Goal: Information Seeking & Learning: Find specific fact

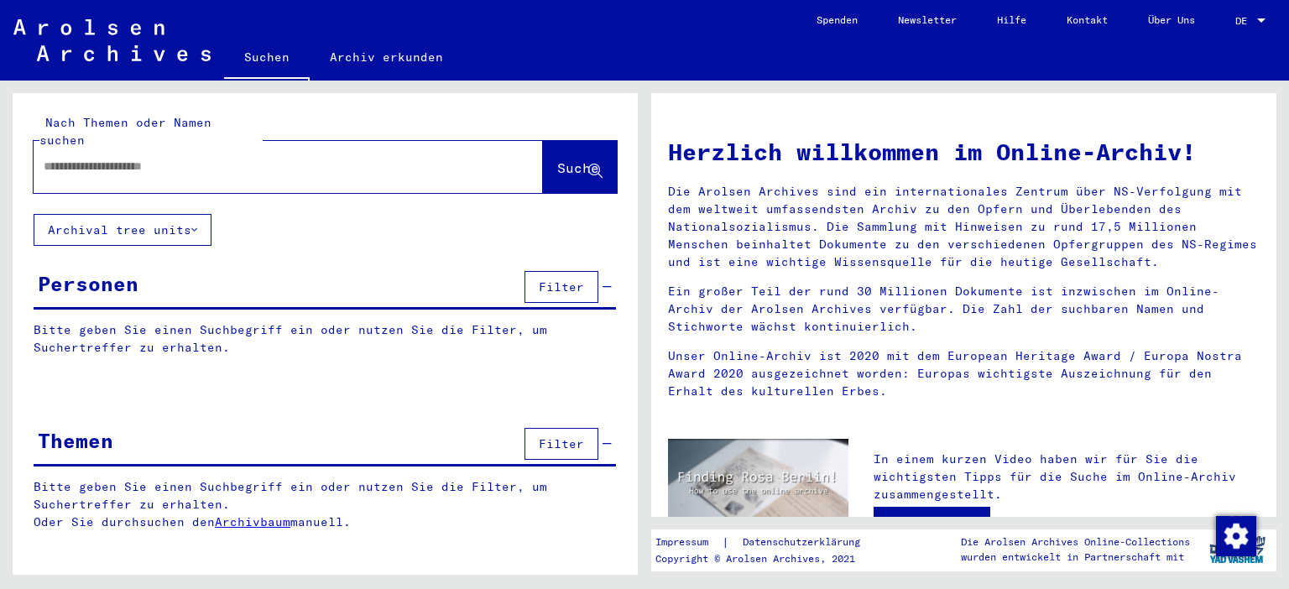
click at [78, 158] on input "text" at bounding box center [268, 167] width 449 height 18
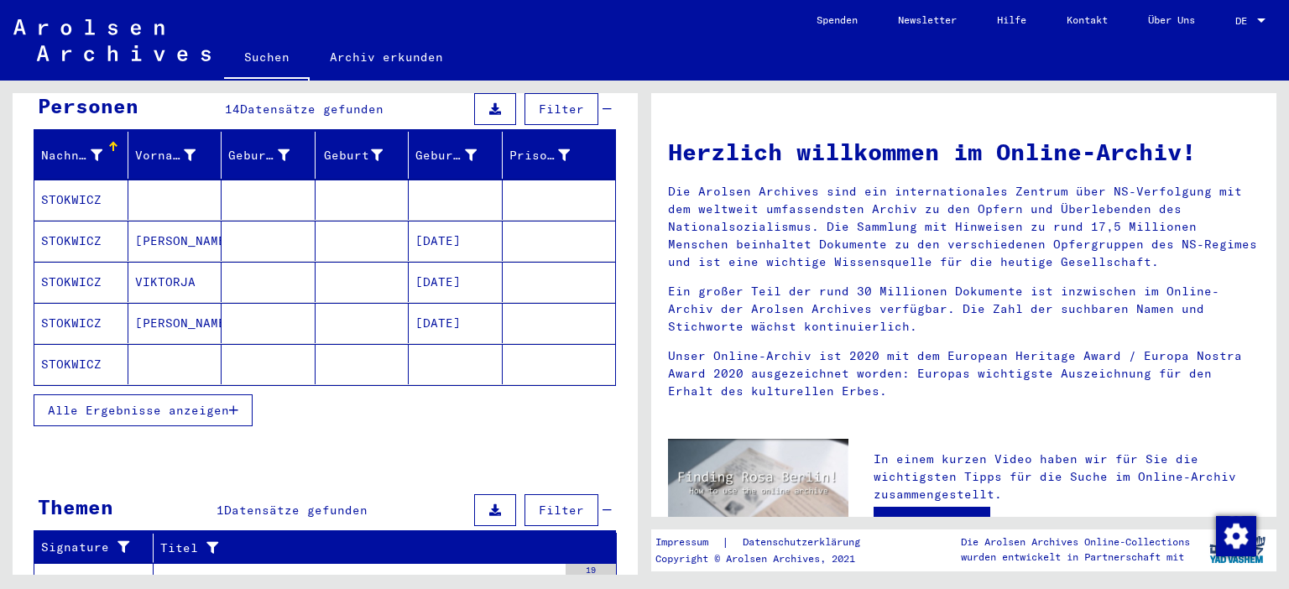
scroll to position [185, 0]
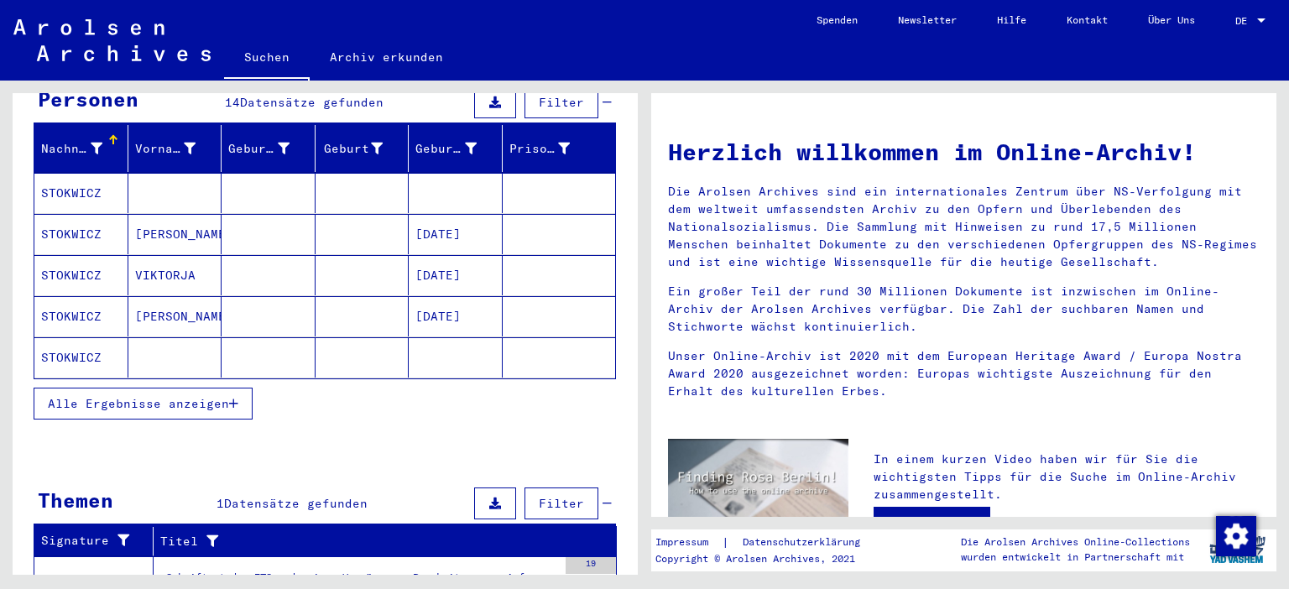
click at [239, 388] on button "Alle Ergebnisse anzeigen" at bounding box center [143, 404] width 219 height 32
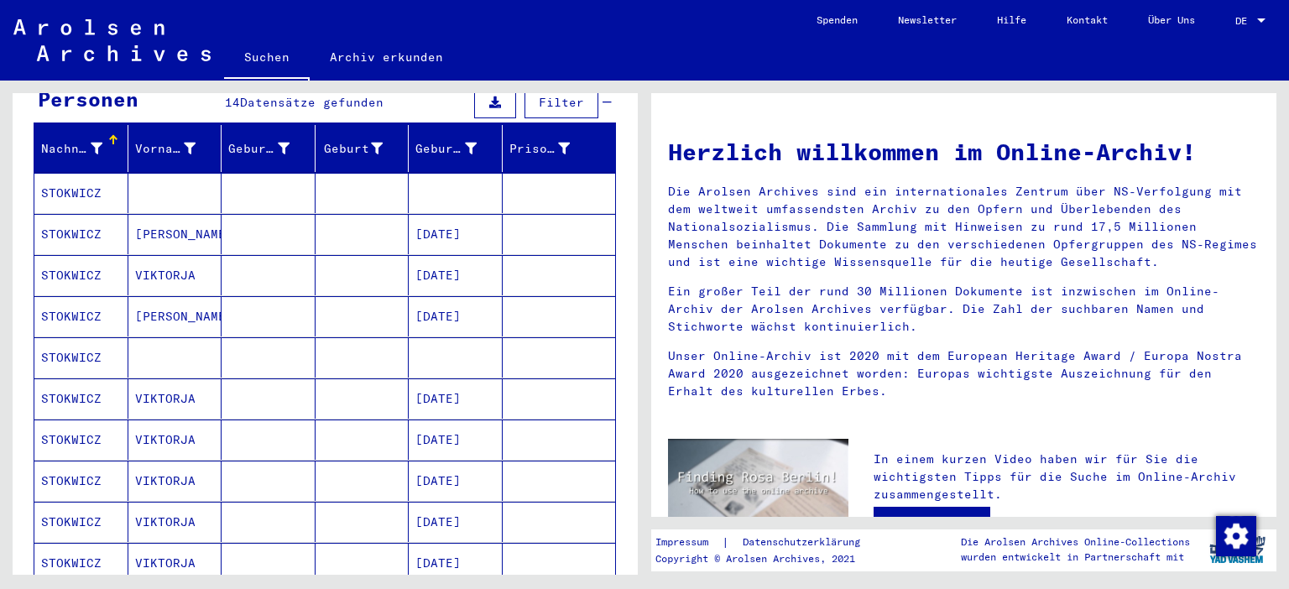
click at [70, 337] on mat-cell "STOKWICZ" at bounding box center [81, 357] width 94 height 40
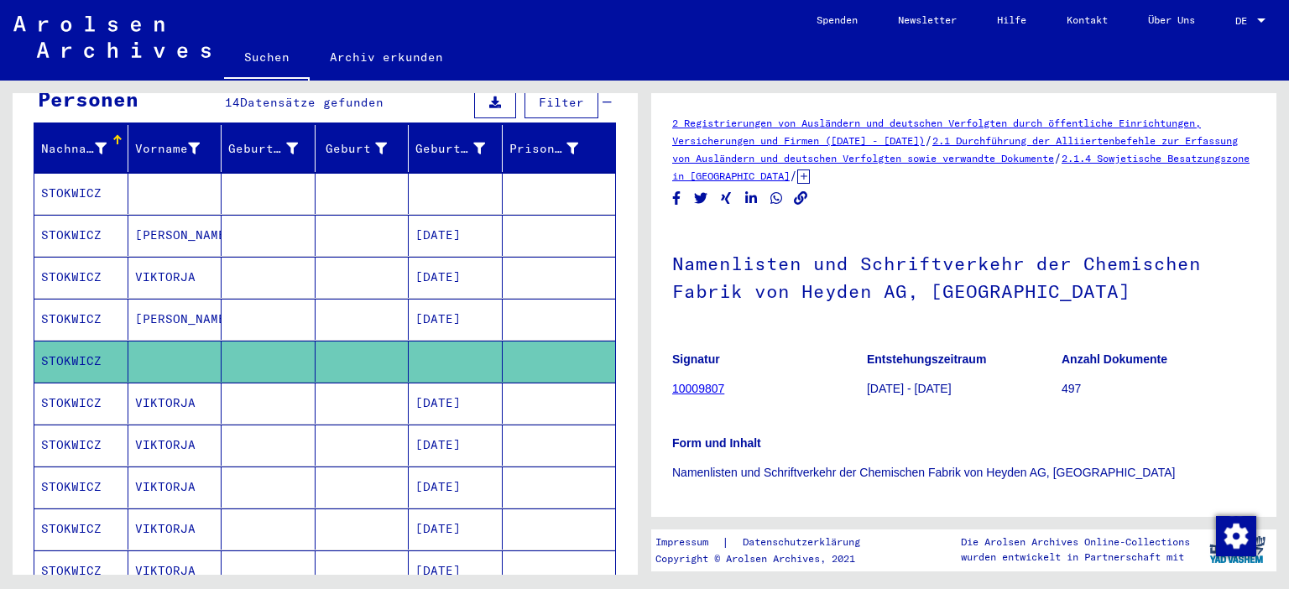
click at [75, 173] on mat-cell "STOKWICZ" at bounding box center [81, 193] width 94 height 41
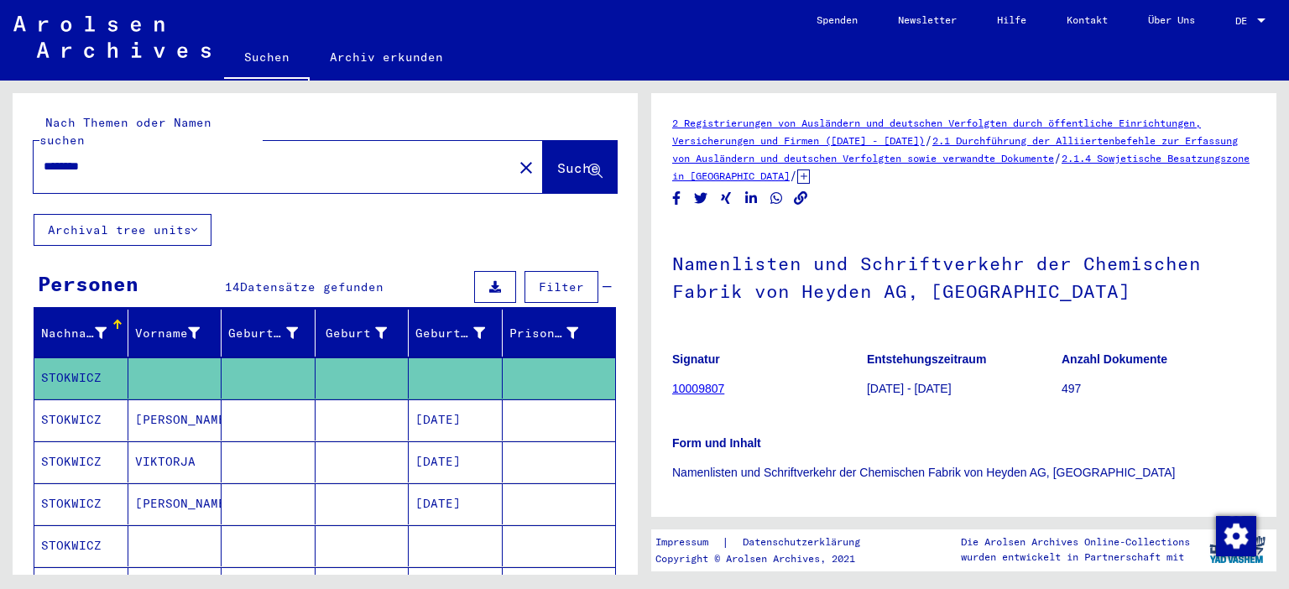
click at [139, 158] on input "********" at bounding box center [273, 167] width 459 height 18
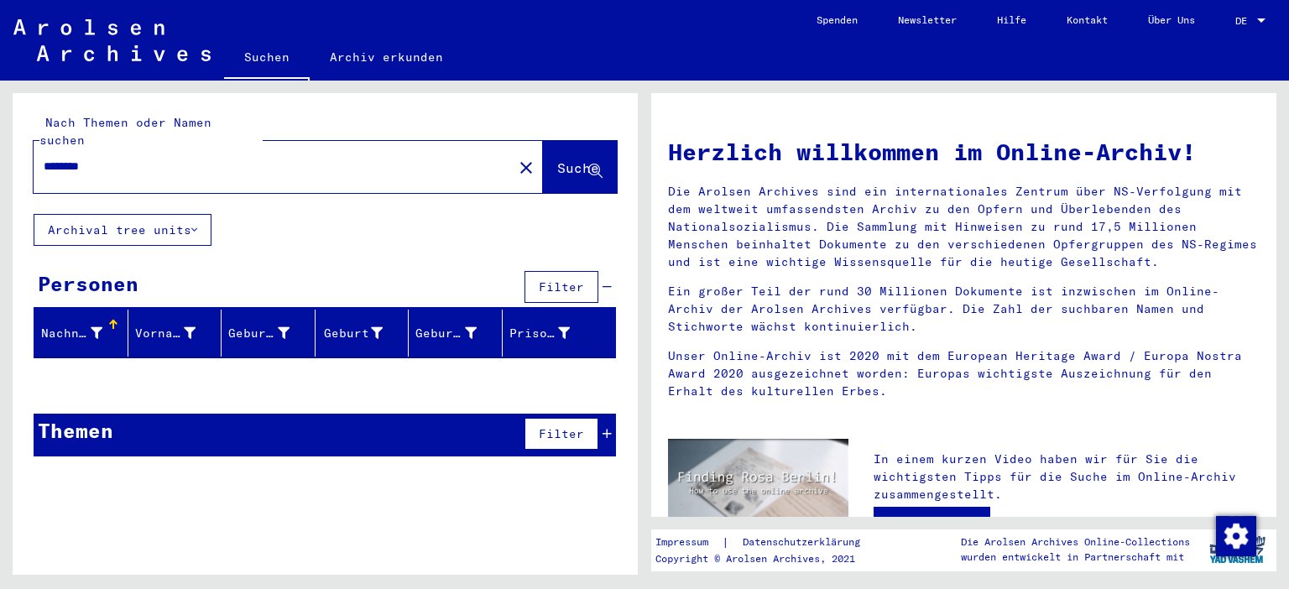
type input "********"
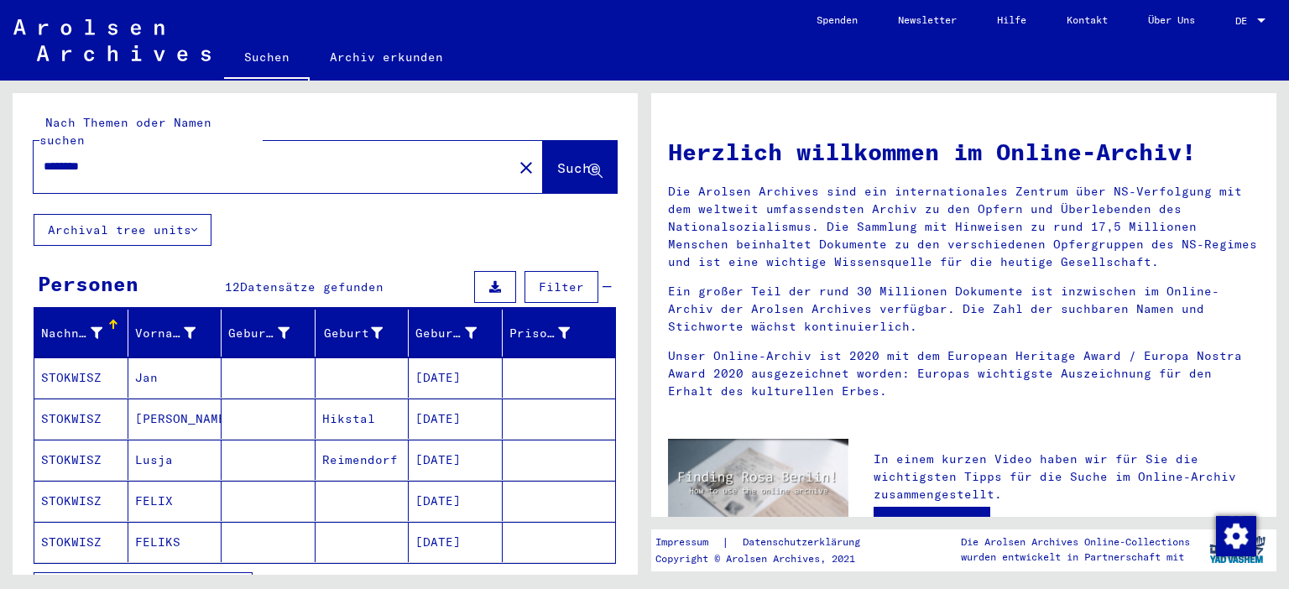
click at [60, 399] on mat-cell "STOKWISZ" at bounding box center [81, 419] width 94 height 40
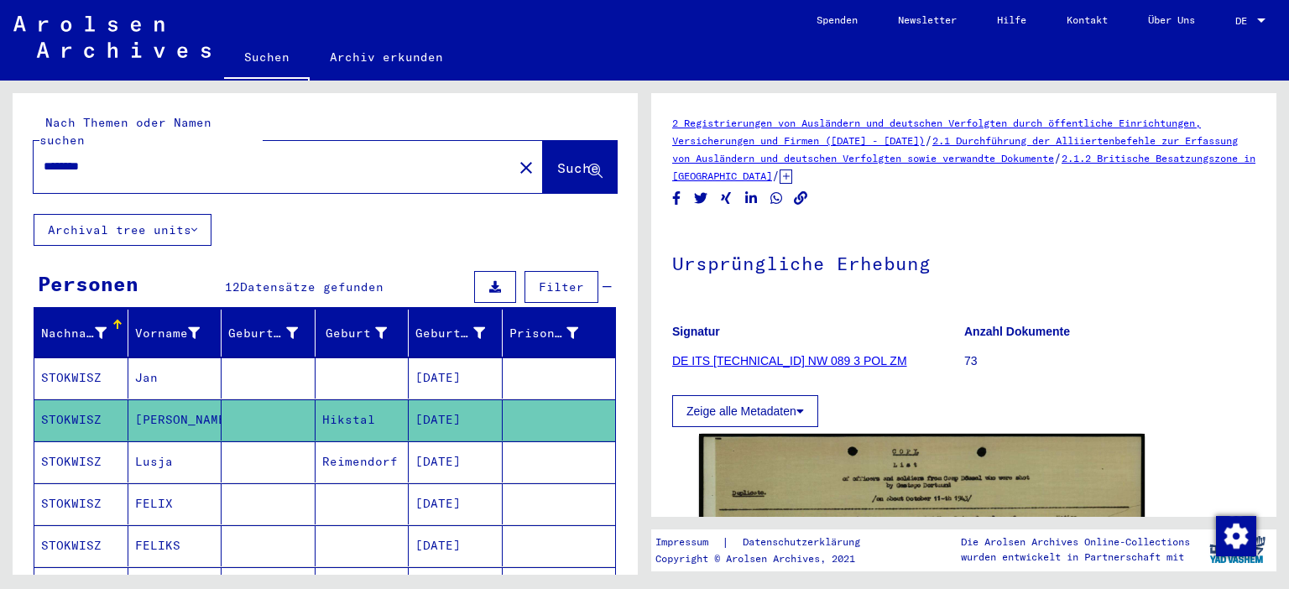
drag, startPoint x: 665, startPoint y: 117, endPoint x: 917, endPoint y: 177, distance: 259.8
click at [917, 177] on yv-its-full-details "2 Registrierungen von Ausländern und deutschen Verfolgten durch öffentliche Ein…" at bounding box center [963, 497] width 625 height 766
copy div "2 Registrierungen von Ausländern und deutschen Verfolgten durch öffentliche Ein…"
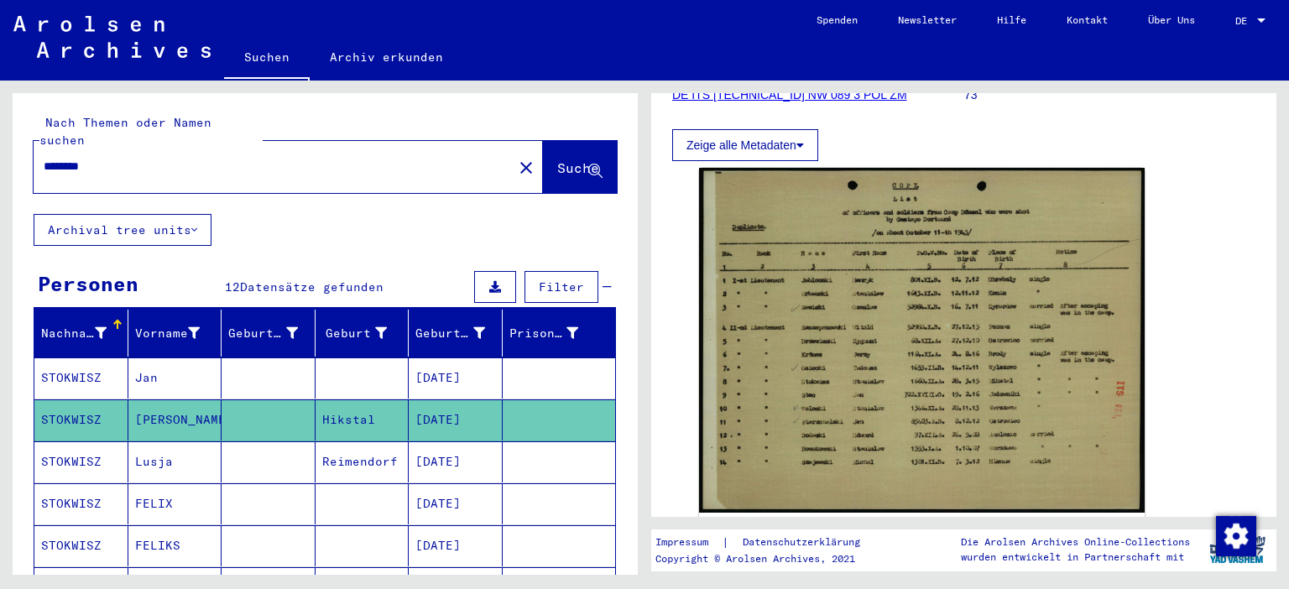
scroll to position [81, 0]
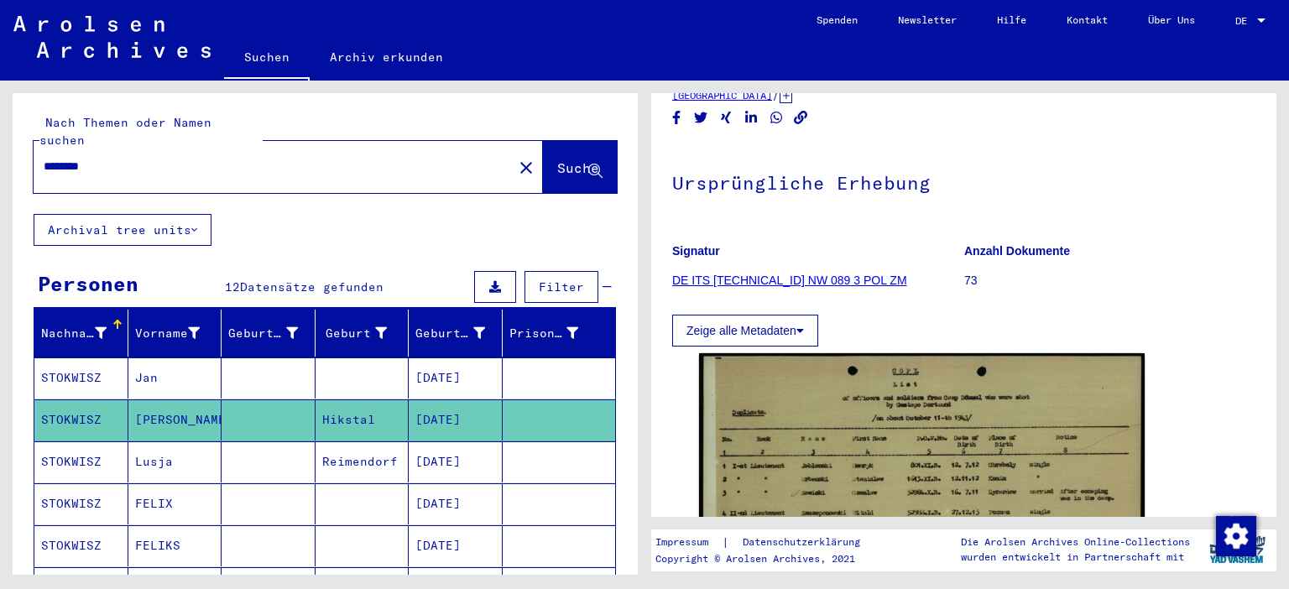
click at [794, 279] on link "DE ITS [TECHNICAL_ID] NW 089 3 POL ZM" at bounding box center [789, 280] width 235 height 13
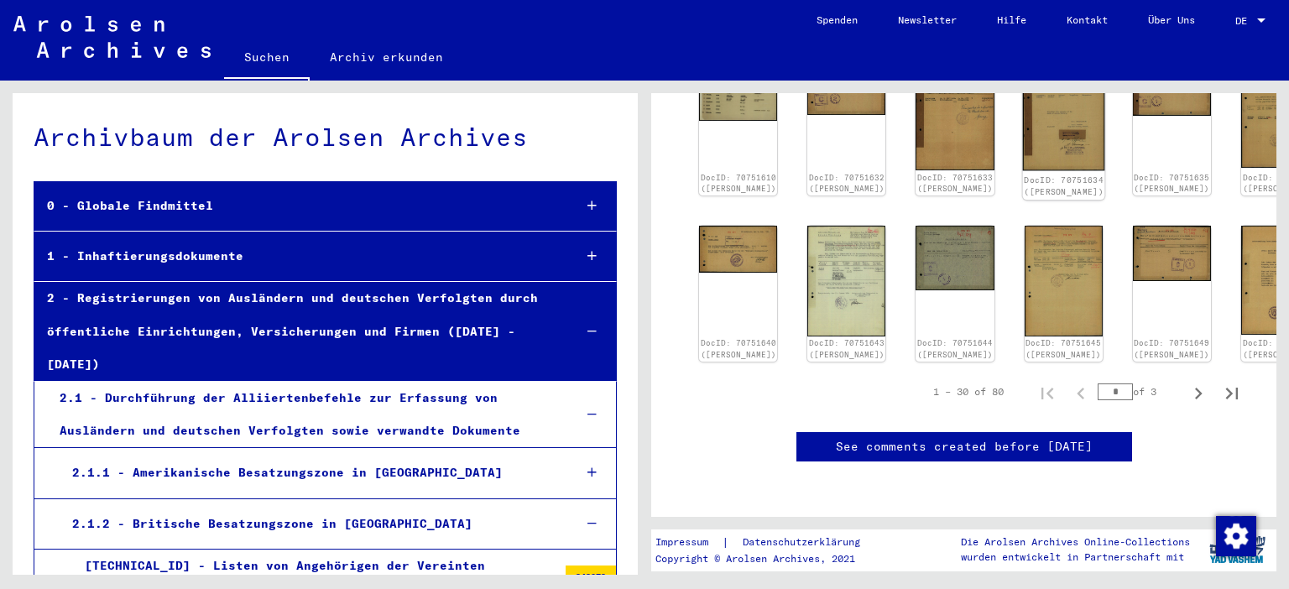
scroll to position [927, 0]
click at [1198, 388] on icon "Next page" at bounding box center [1199, 394] width 8 height 12
type input "*"
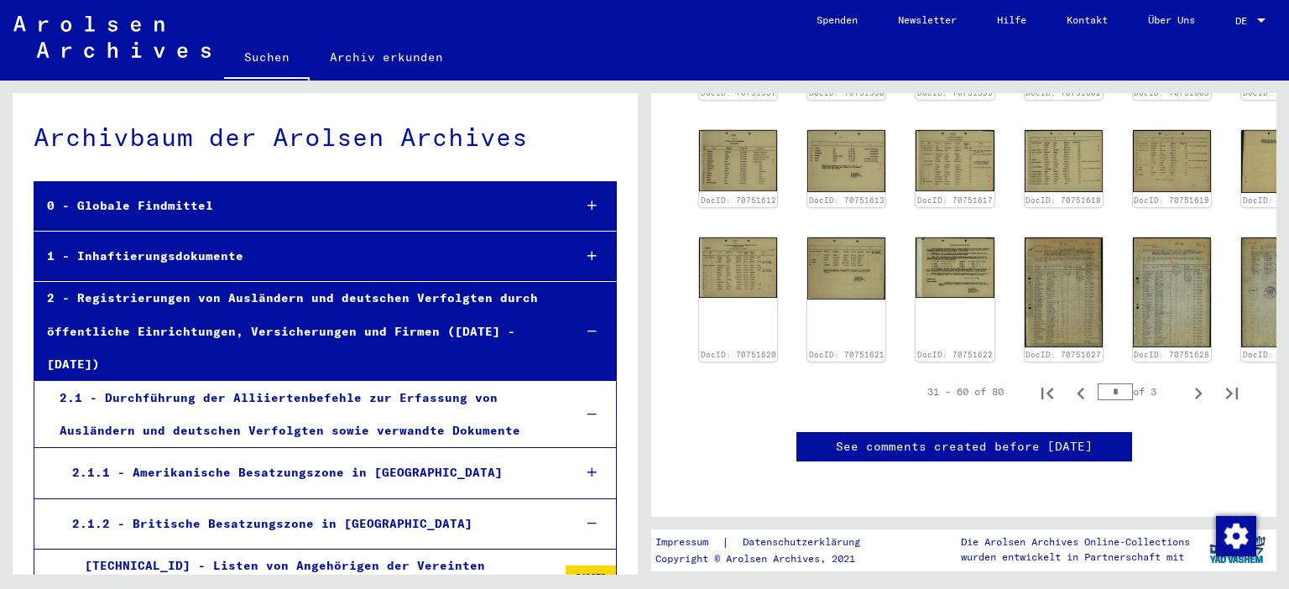
scroll to position [880, 0]
click at [1199, 382] on icon "Next page" at bounding box center [1199, 394] width 24 height 24
type input "*"
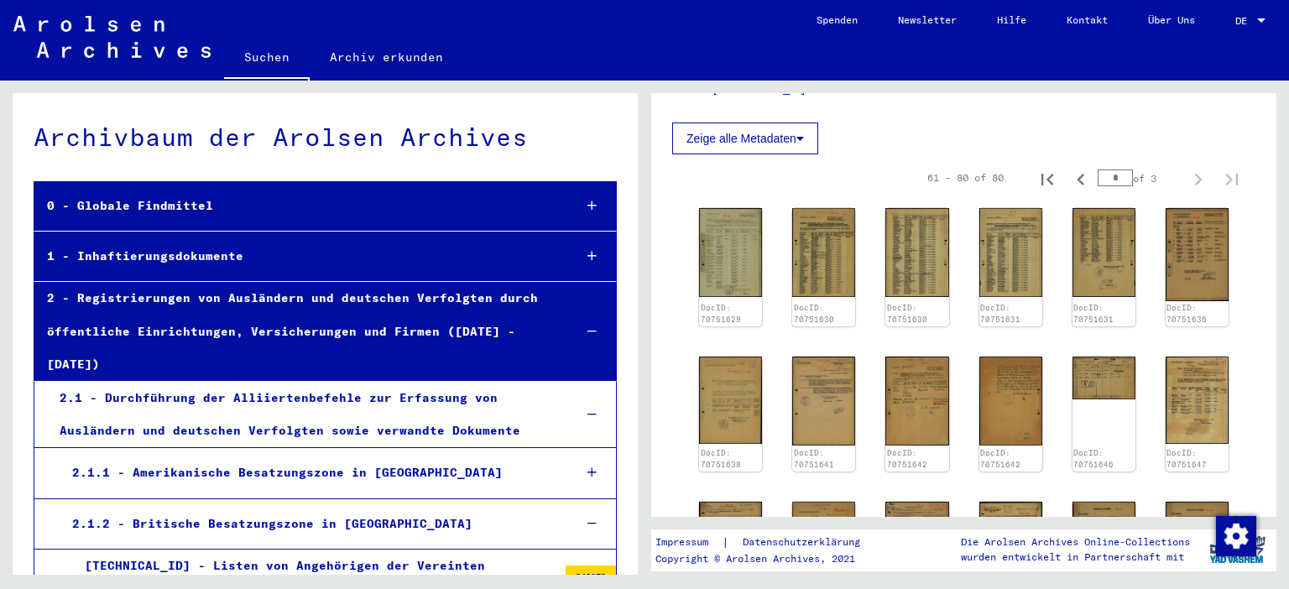
scroll to position [274, 0]
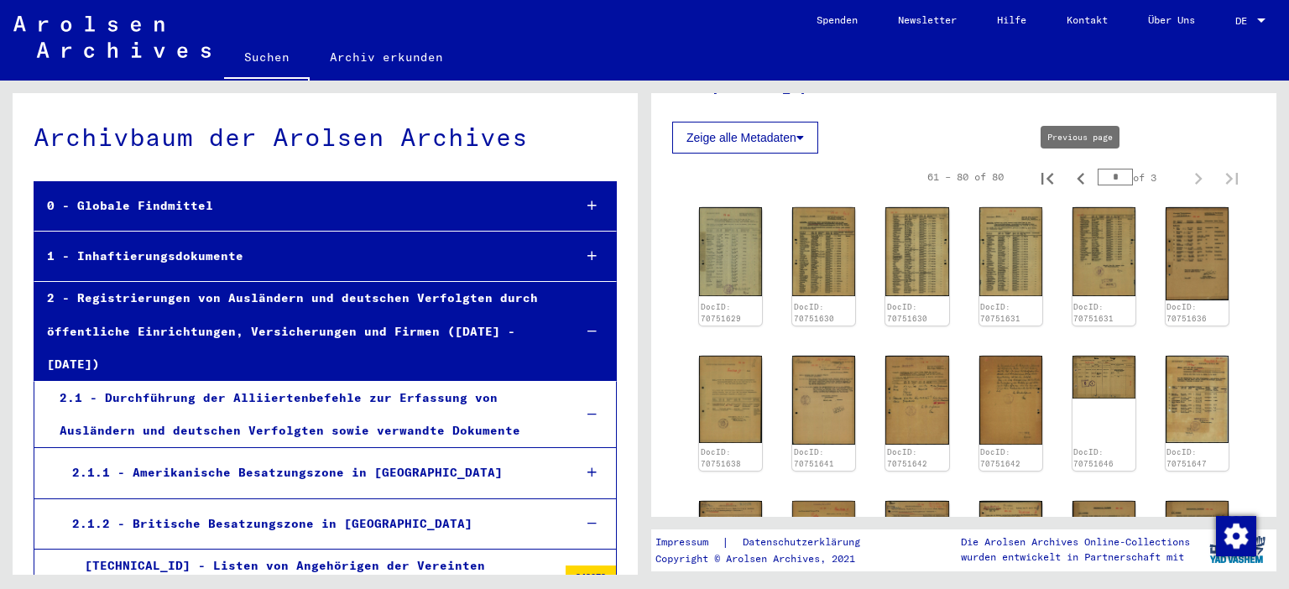
click at [1082, 174] on icon "Previous page" at bounding box center [1081, 179] width 24 height 24
type input "*"
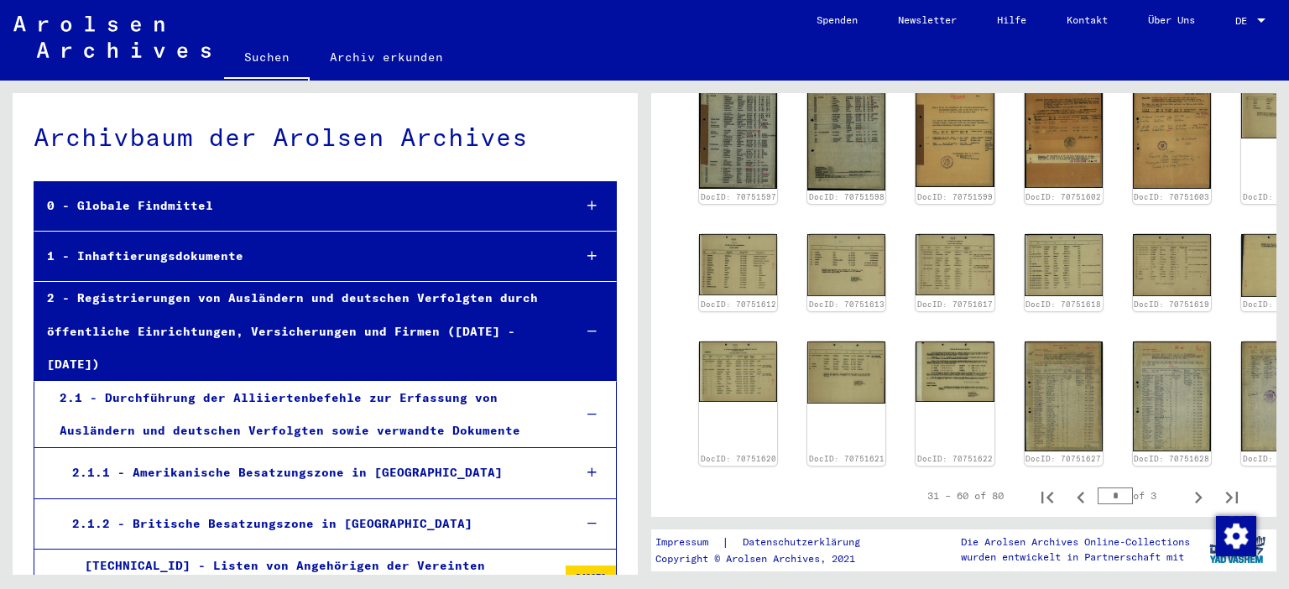
scroll to position [737, 0]
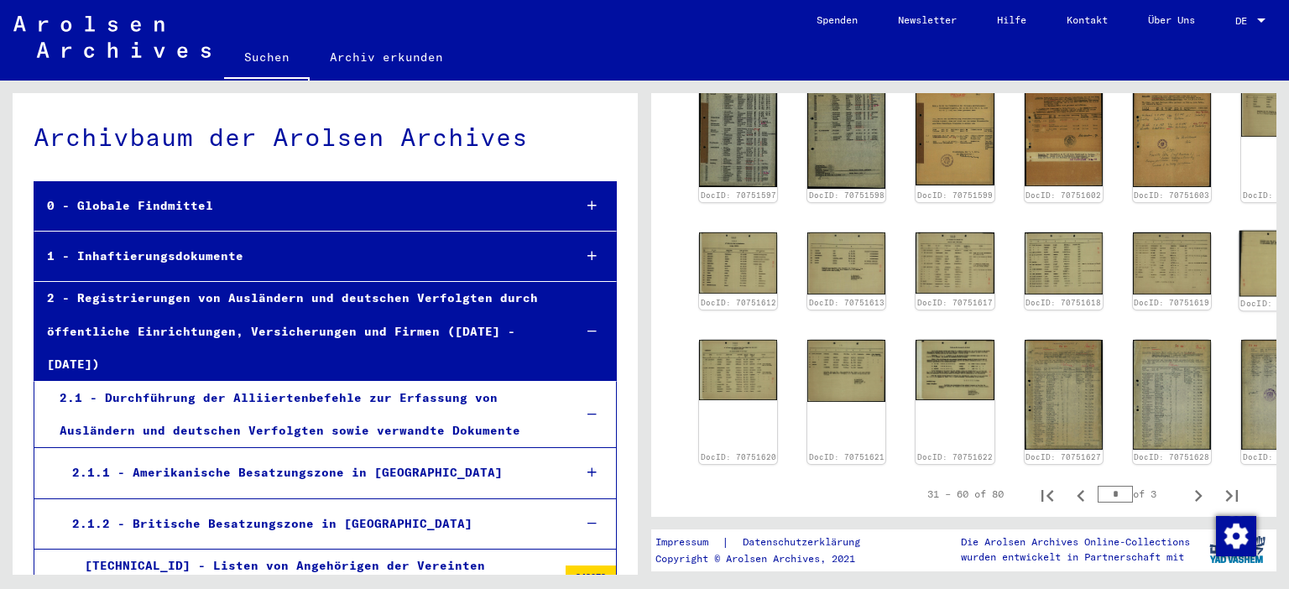
click at [1240, 275] on img at bounding box center [1281, 263] width 82 height 65
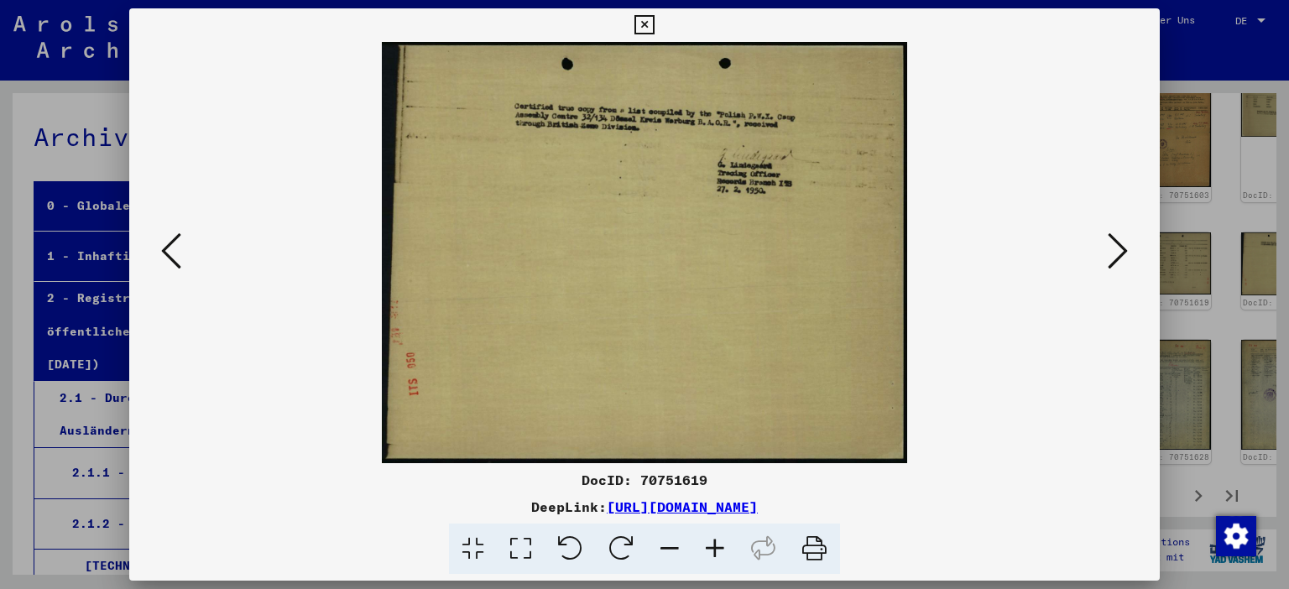
click at [1120, 248] on icon at bounding box center [1118, 251] width 20 height 40
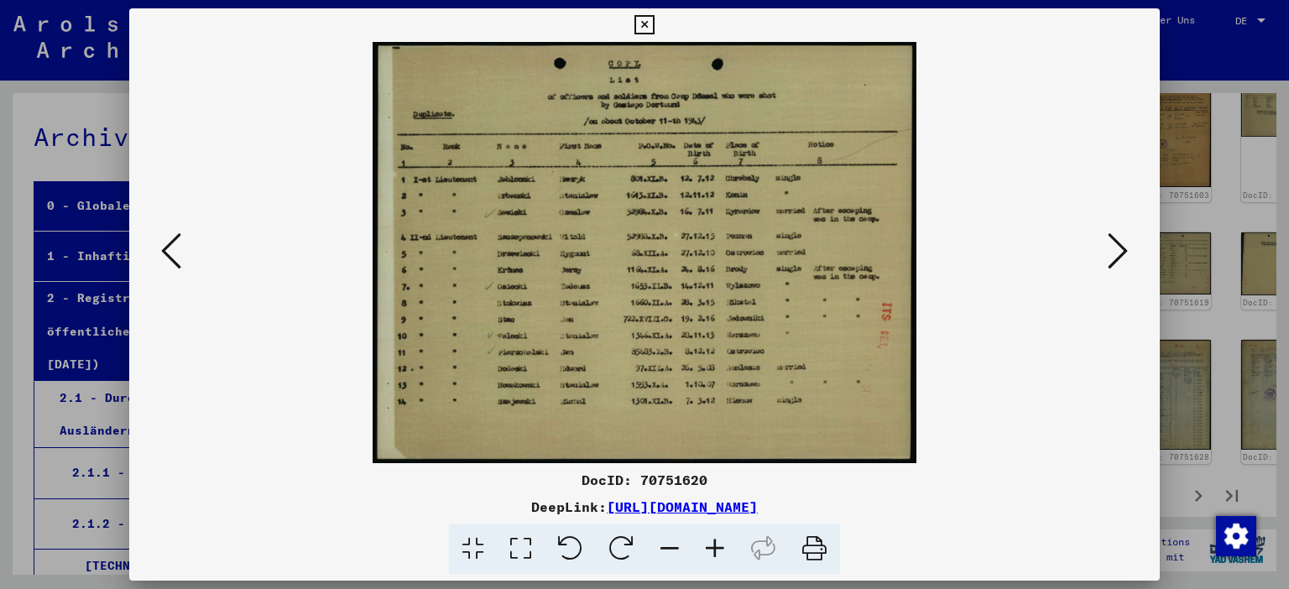
click at [1126, 243] on icon at bounding box center [1118, 251] width 20 height 40
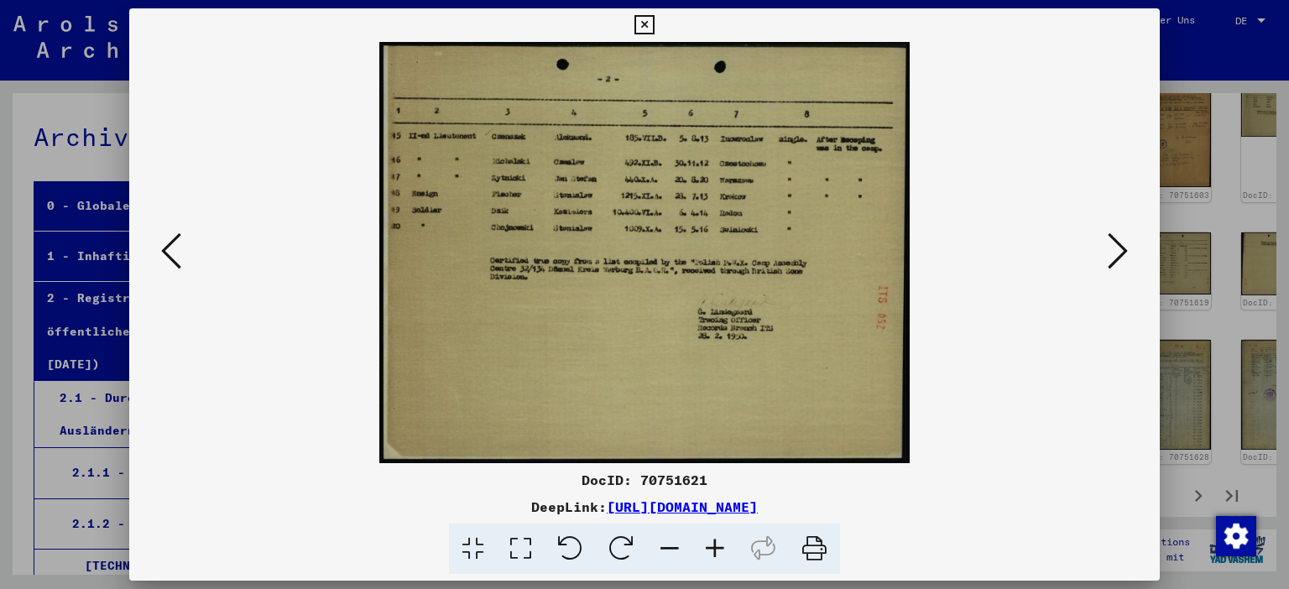
click at [168, 254] on icon at bounding box center [171, 251] width 20 height 40
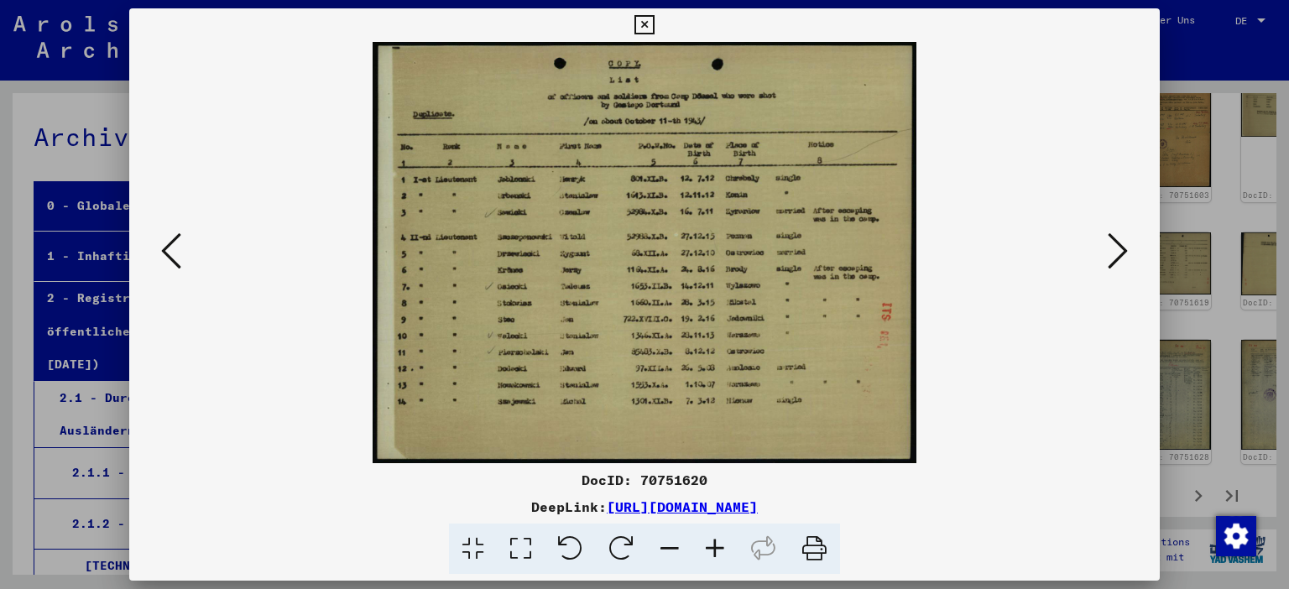
click at [168, 254] on icon at bounding box center [171, 251] width 20 height 40
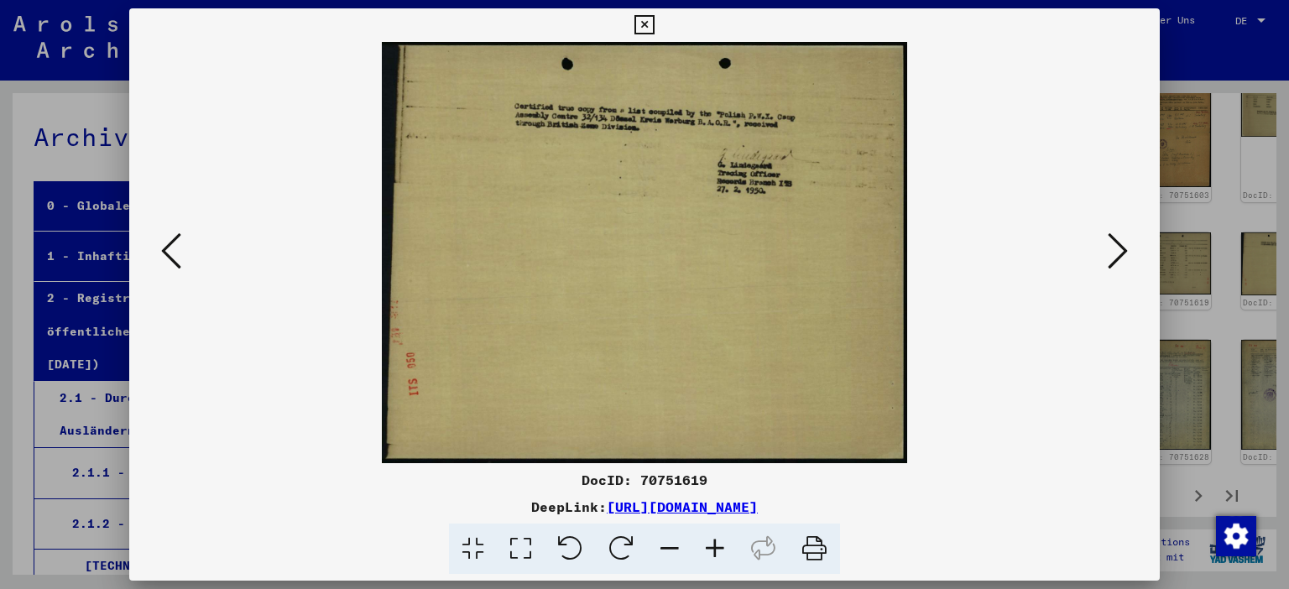
click at [168, 254] on icon at bounding box center [171, 251] width 20 height 40
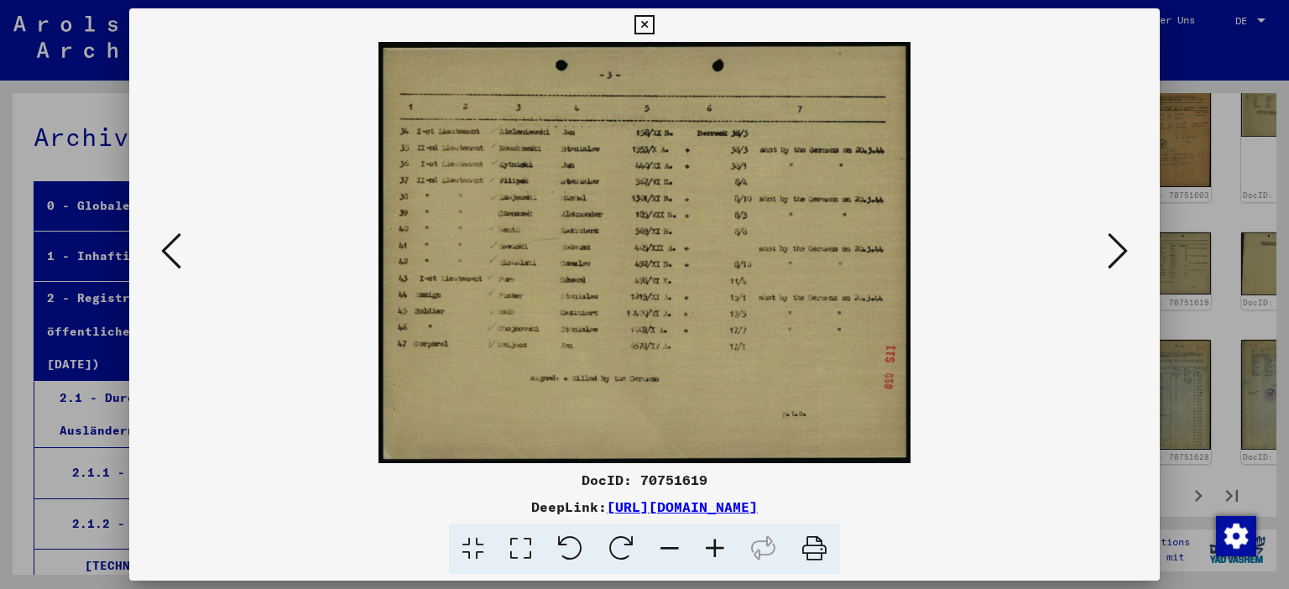
click at [168, 254] on icon at bounding box center [171, 251] width 20 height 40
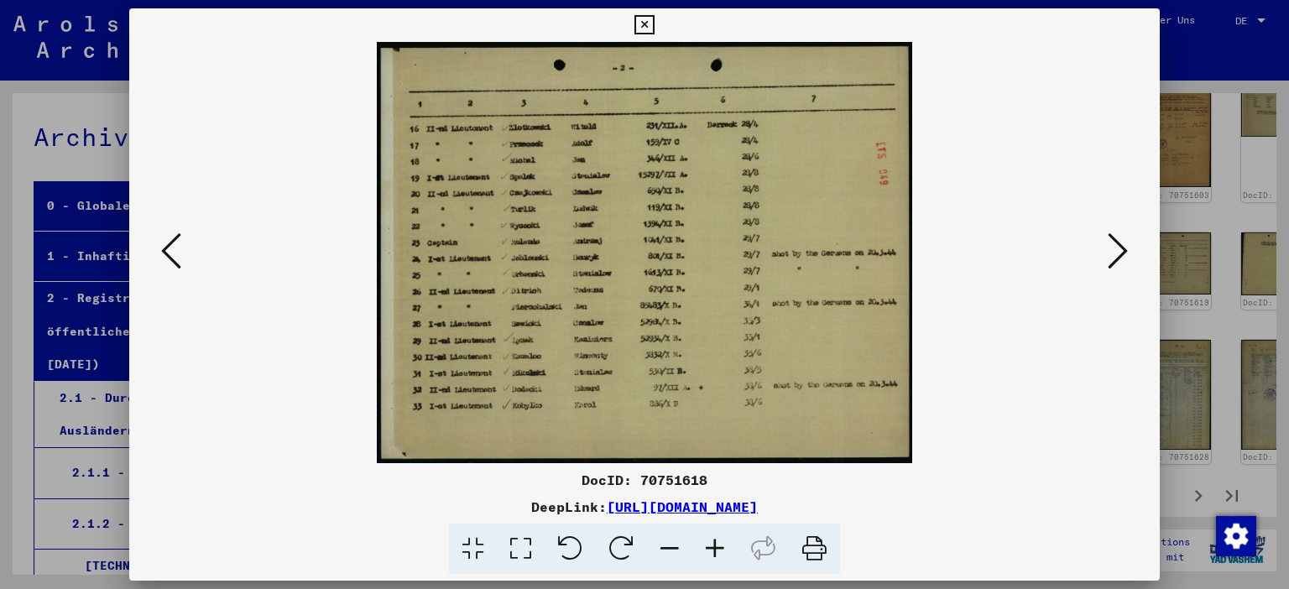
click at [168, 254] on icon at bounding box center [171, 251] width 20 height 40
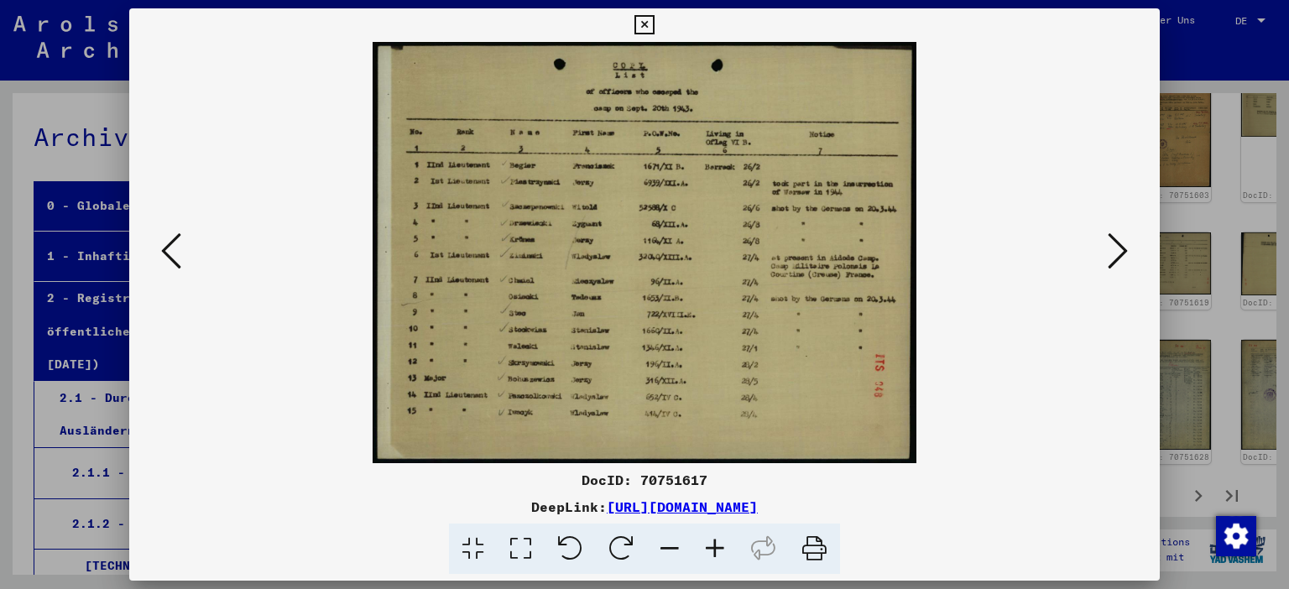
click at [719, 546] on icon at bounding box center [714, 549] width 45 height 51
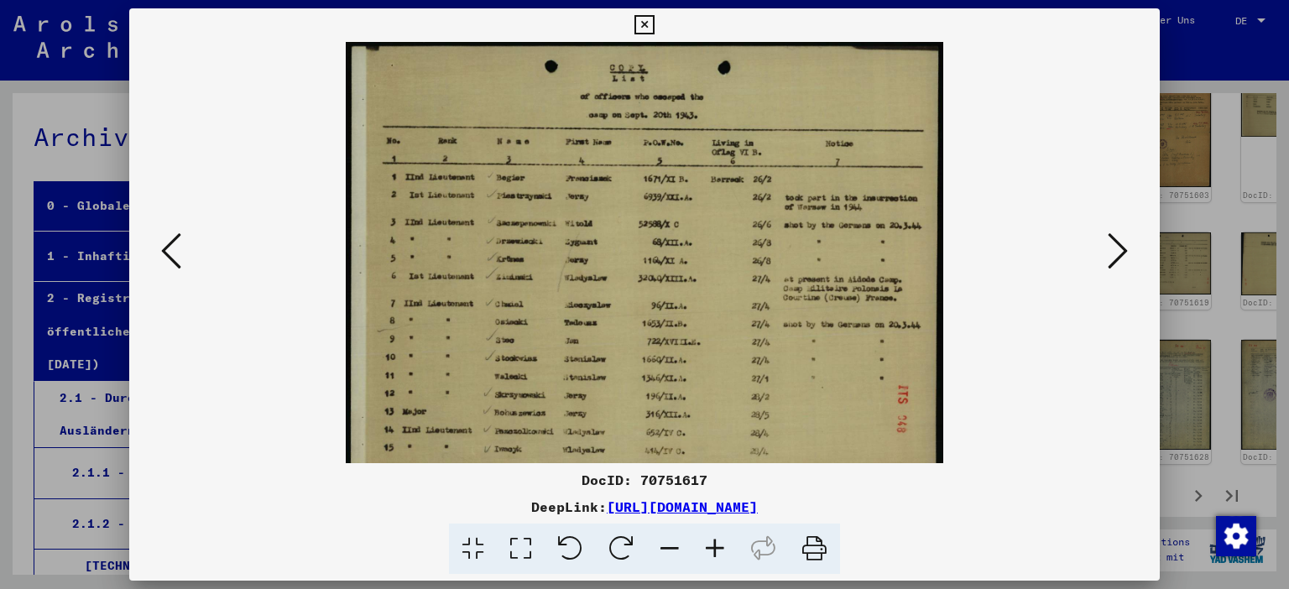
click at [719, 546] on icon at bounding box center [714, 549] width 45 height 51
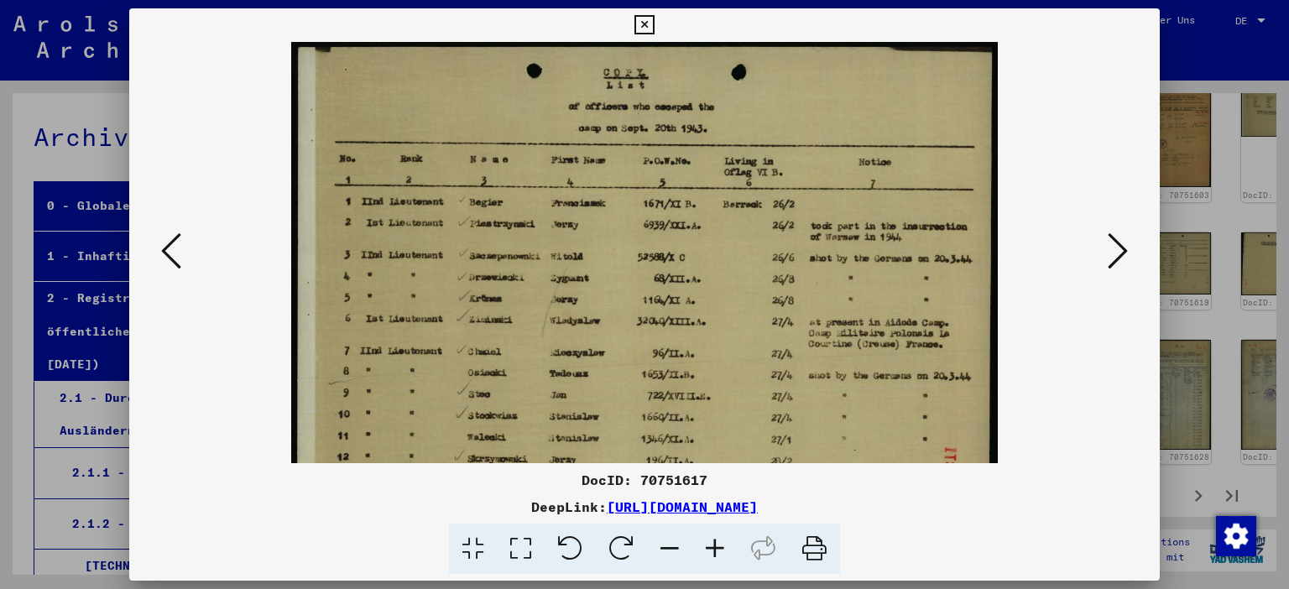
click at [719, 546] on icon at bounding box center [714, 549] width 45 height 51
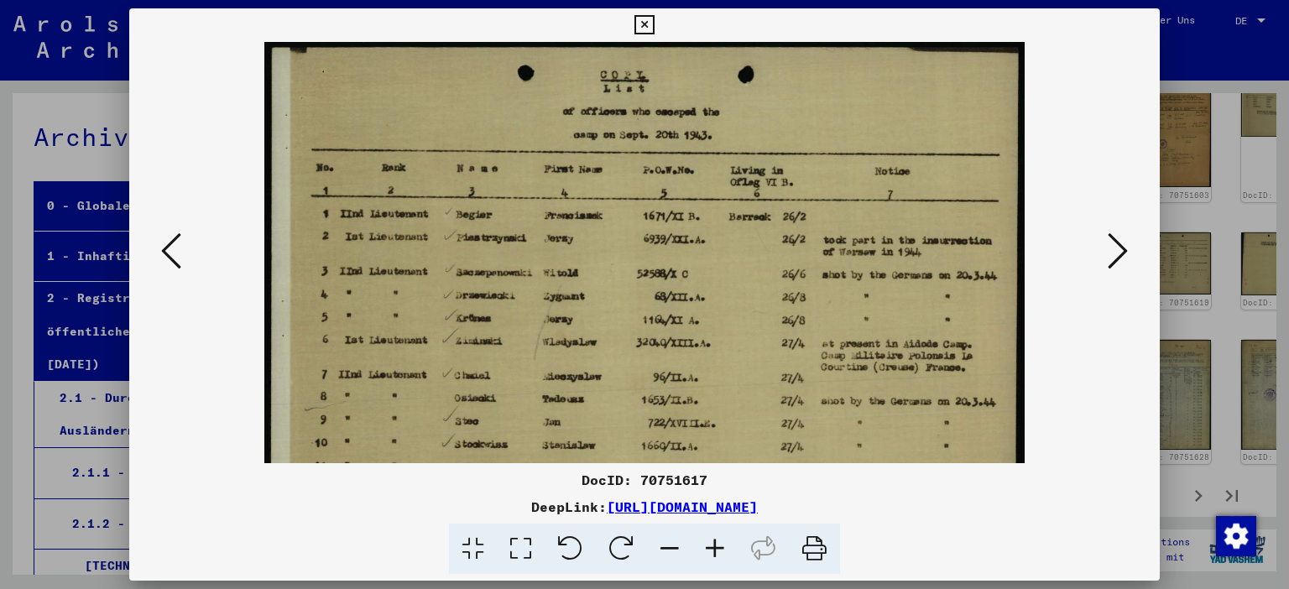
click at [716, 546] on icon at bounding box center [714, 549] width 45 height 51
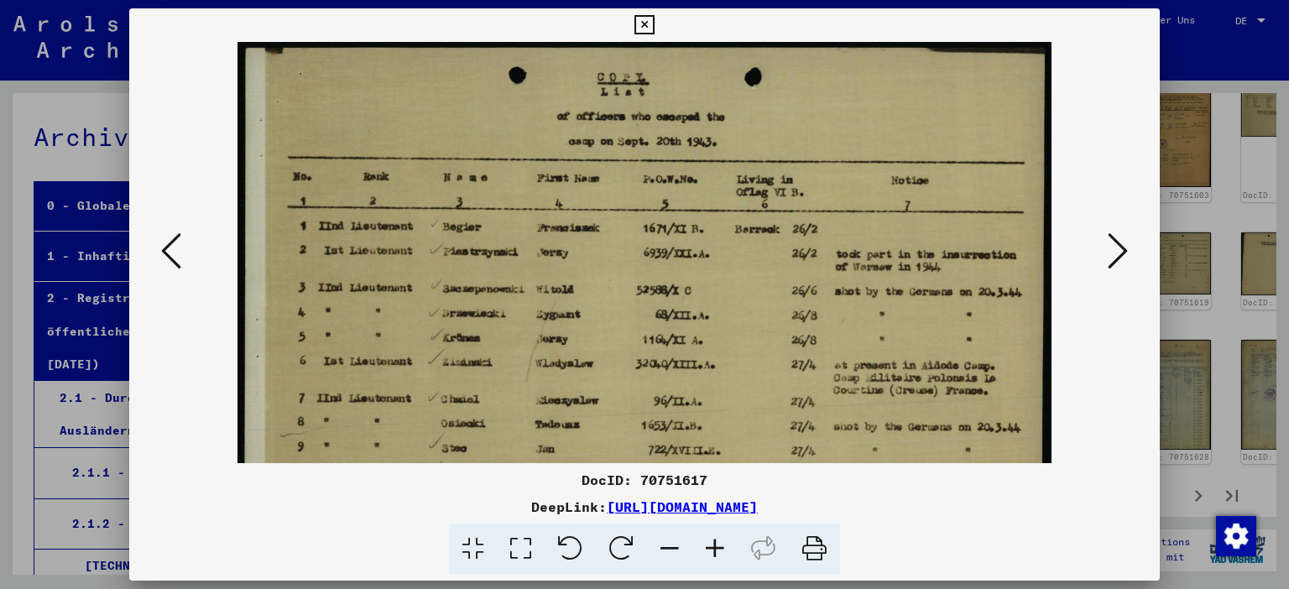
click at [716, 546] on icon at bounding box center [714, 549] width 45 height 51
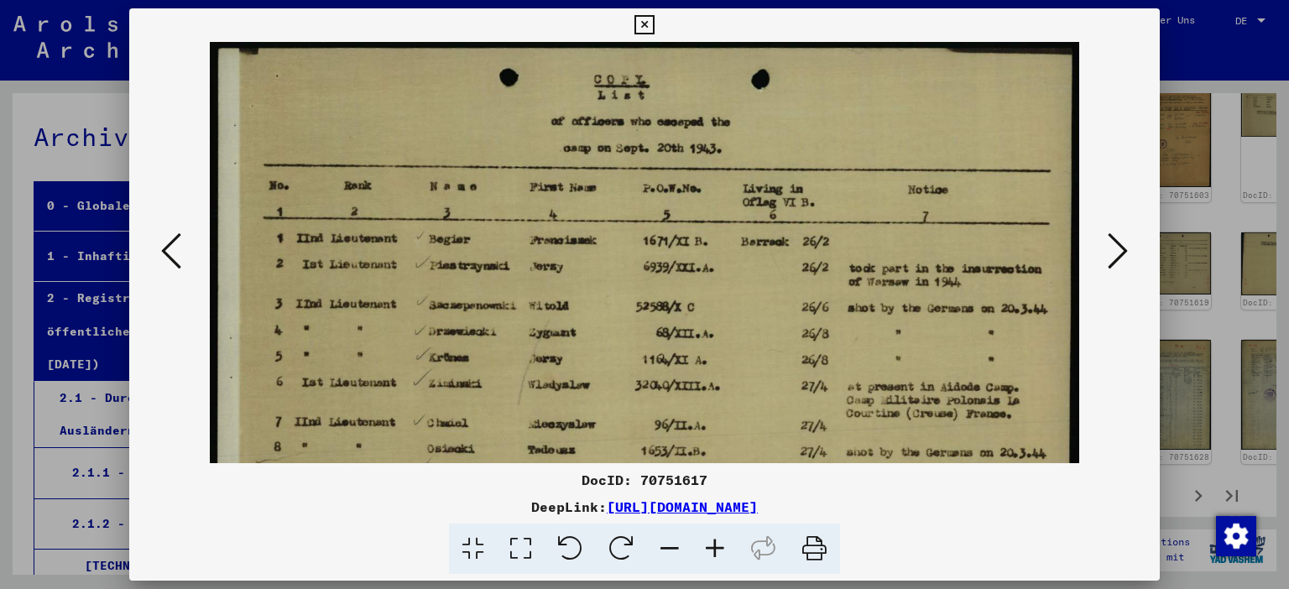
click at [173, 265] on icon at bounding box center [171, 251] width 20 height 40
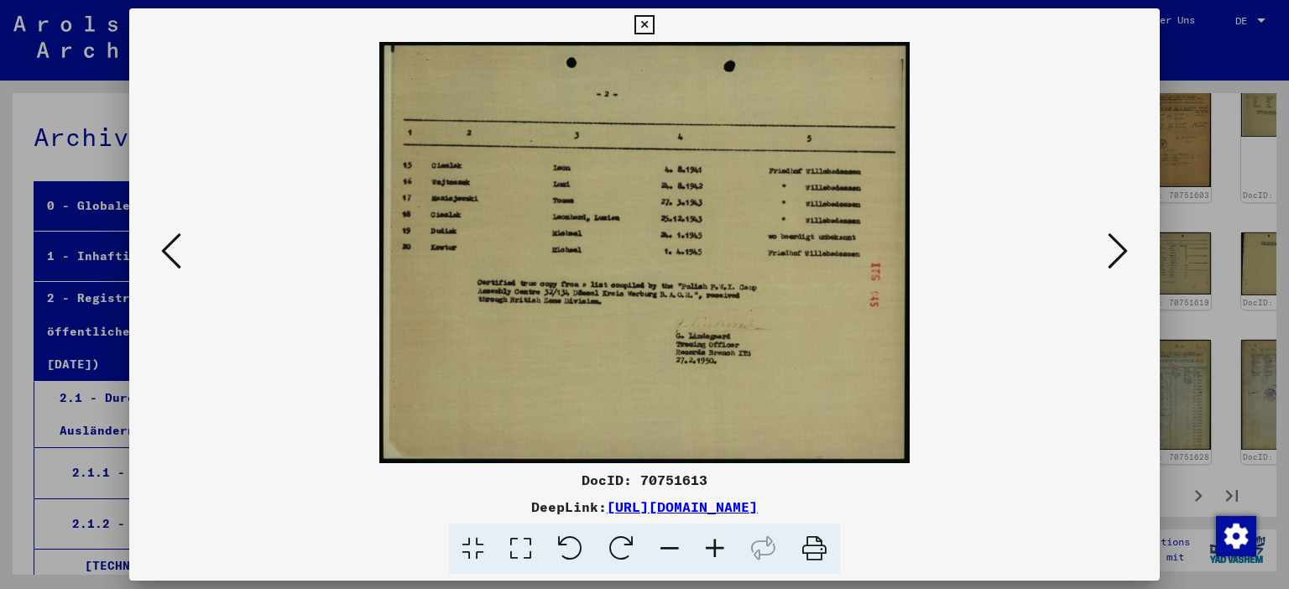
click at [173, 265] on icon at bounding box center [171, 251] width 20 height 40
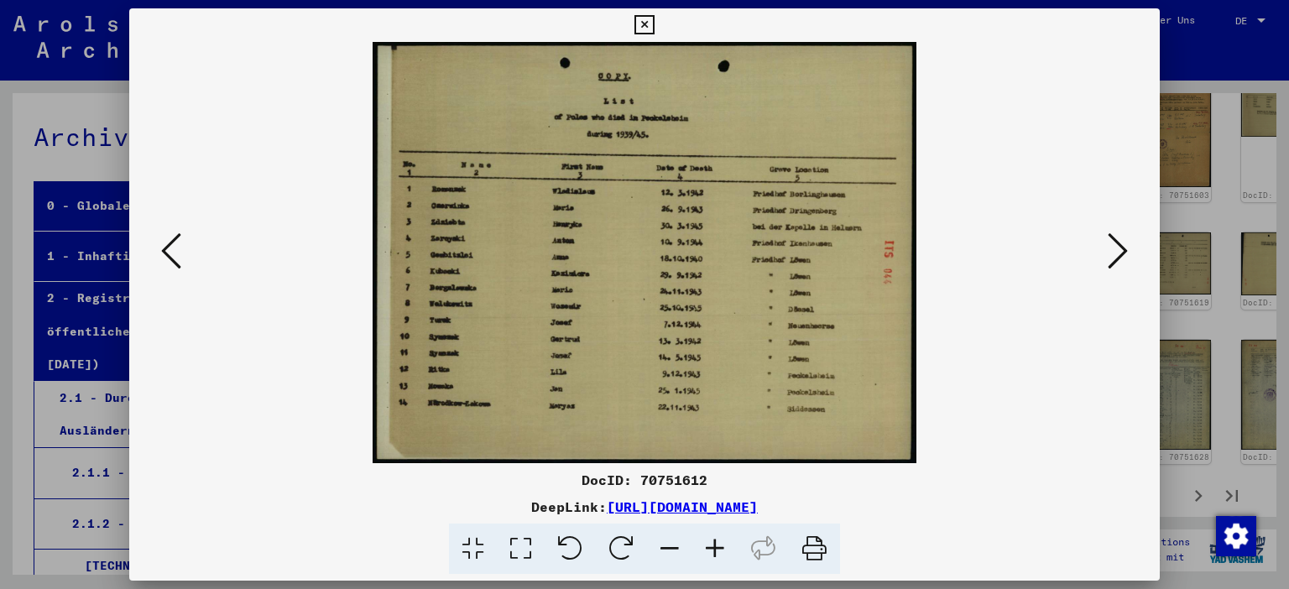
click at [173, 265] on icon at bounding box center [171, 251] width 20 height 40
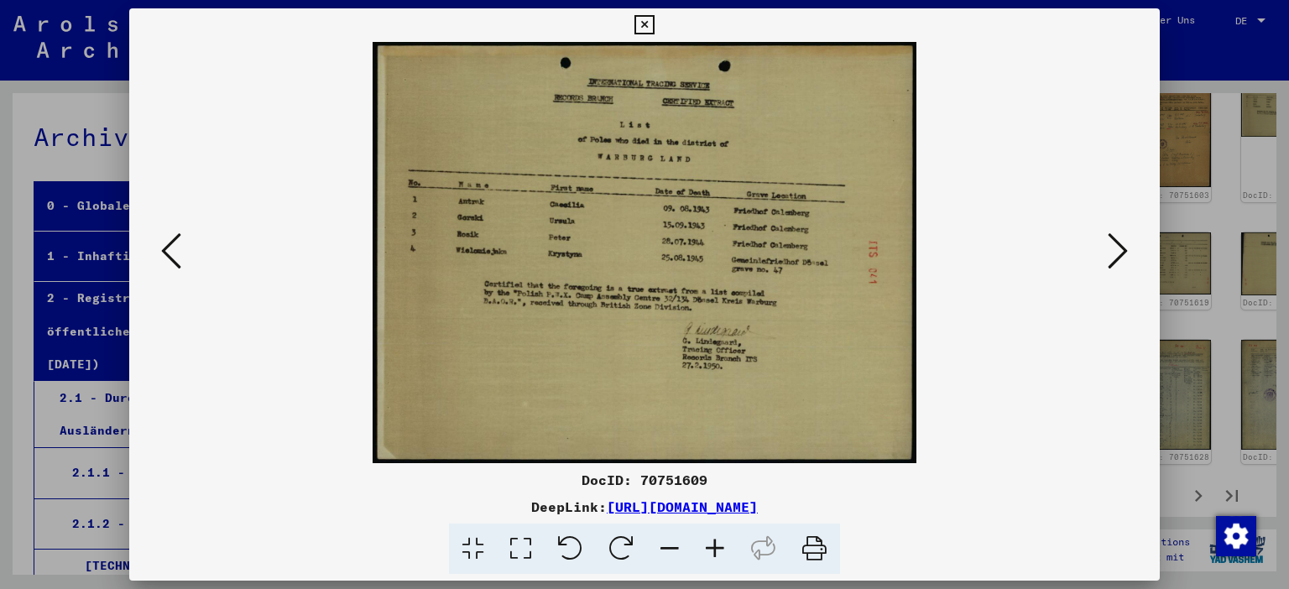
click at [173, 265] on icon at bounding box center [171, 251] width 20 height 40
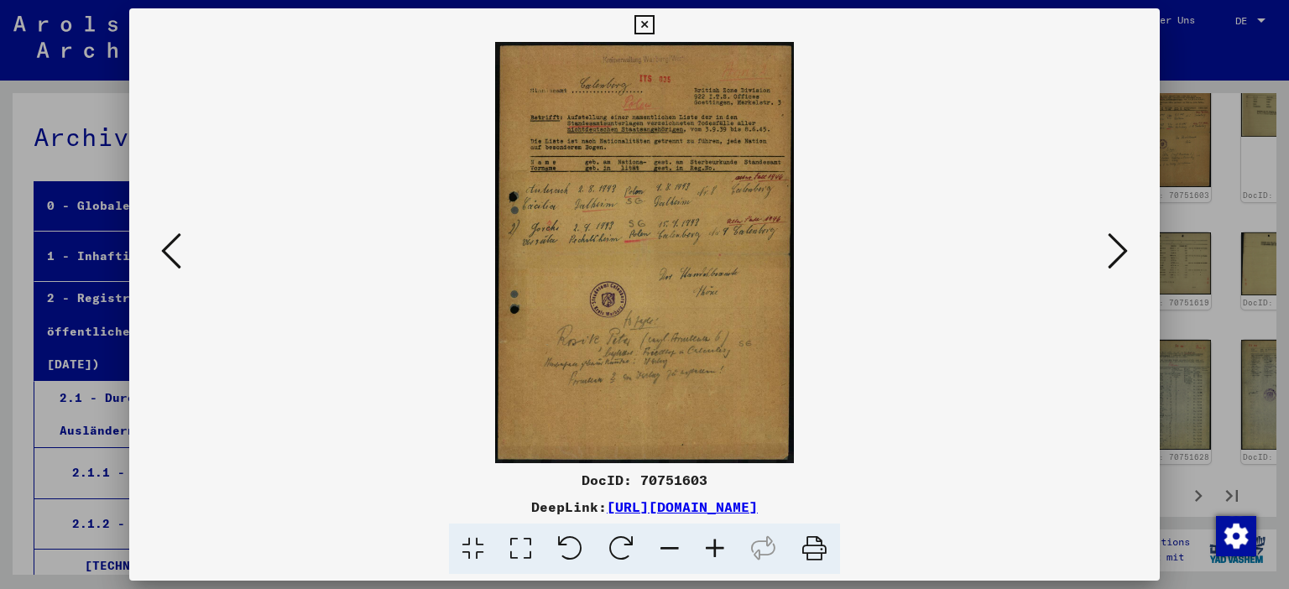
click at [173, 265] on icon at bounding box center [171, 251] width 20 height 40
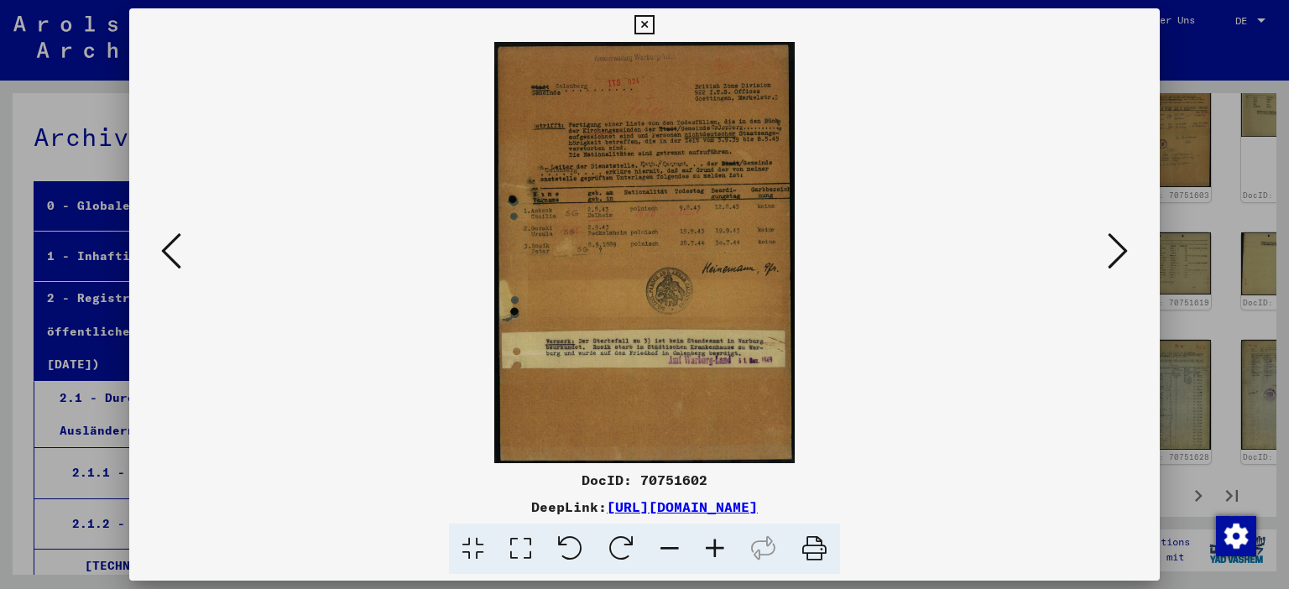
click at [173, 265] on icon at bounding box center [171, 251] width 20 height 40
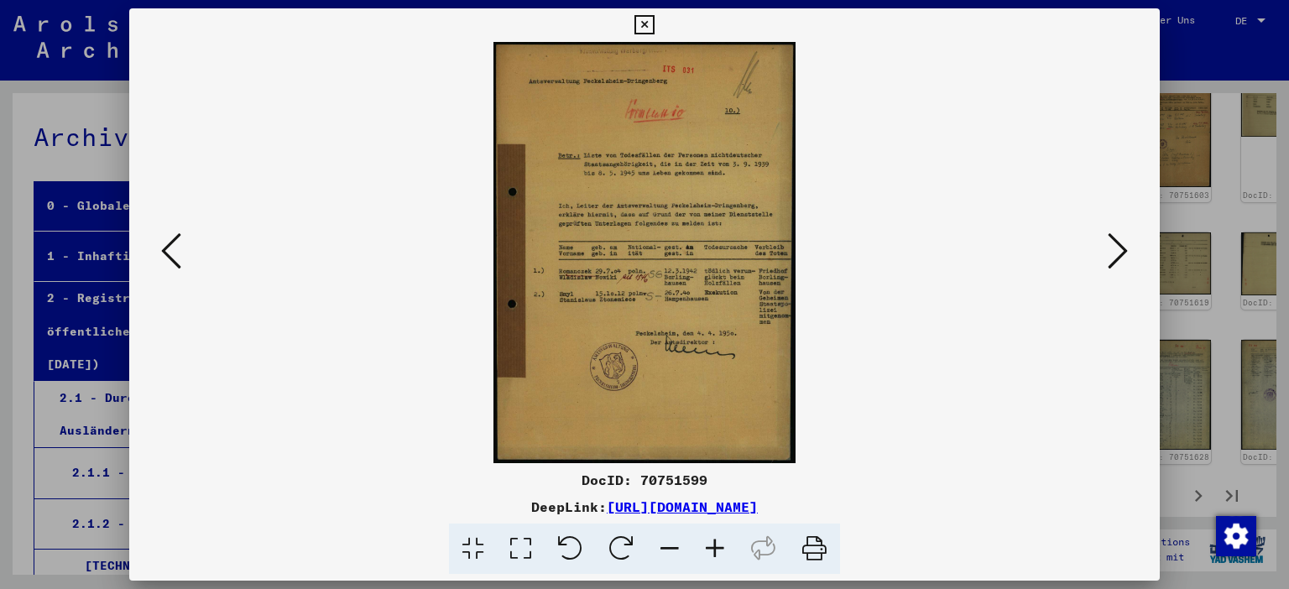
click at [173, 265] on icon at bounding box center [171, 251] width 20 height 40
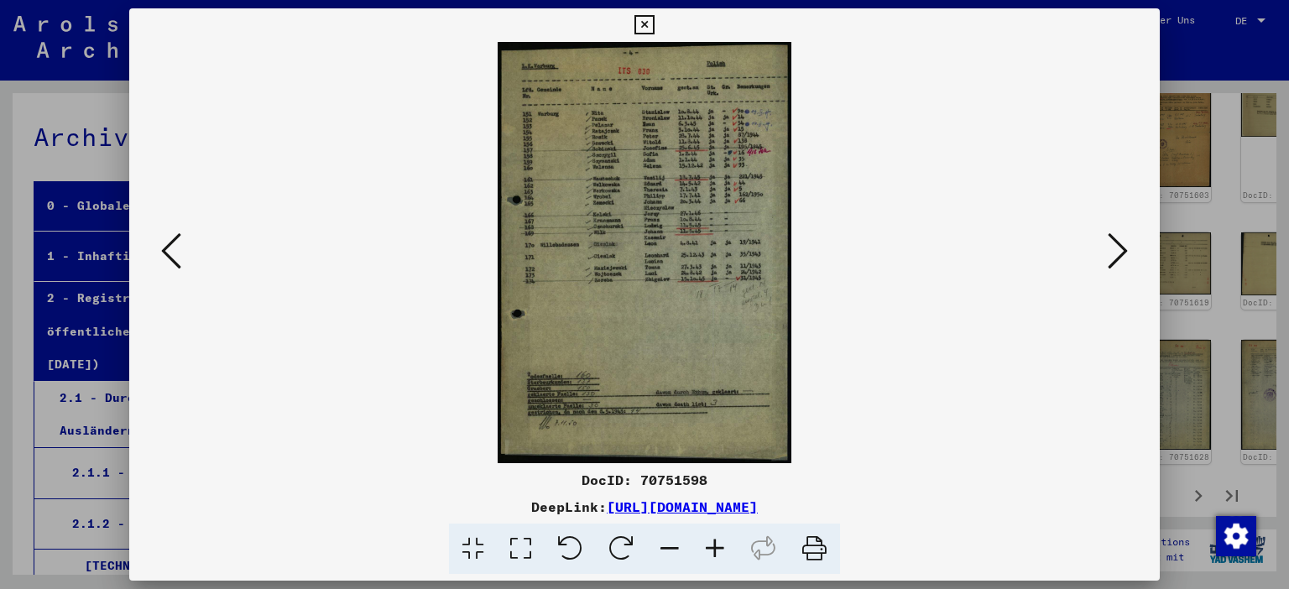
click at [654, 23] on icon at bounding box center [644, 25] width 19 height 20
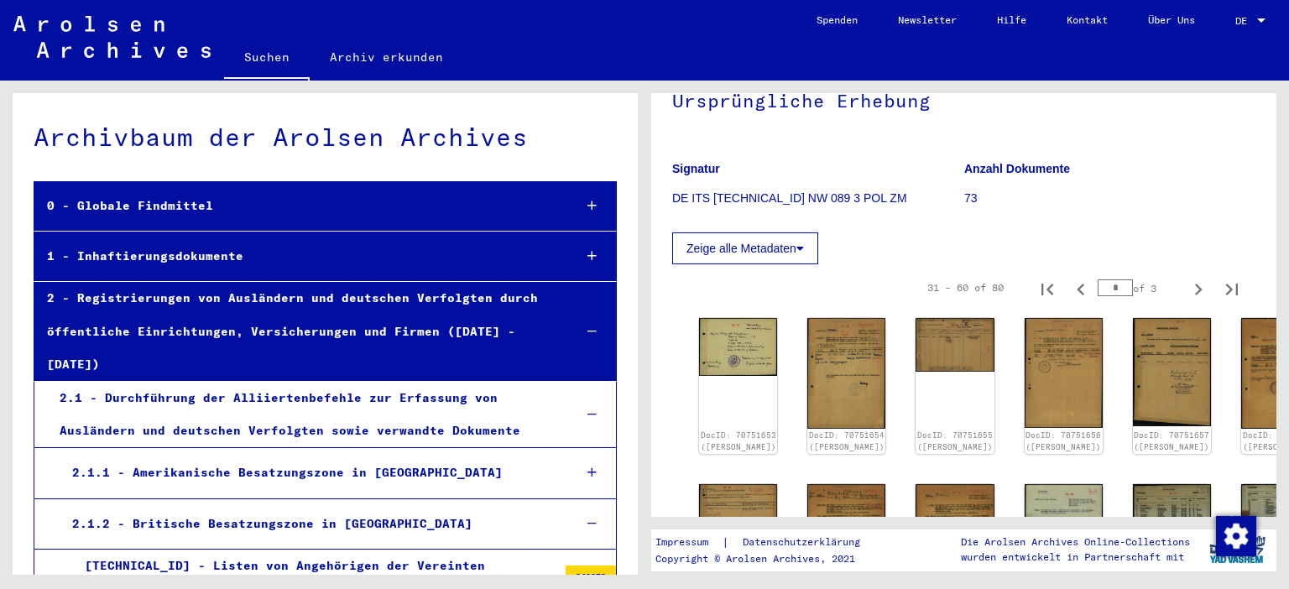
scroll to position [0, 0]
